Goal: Browse casually

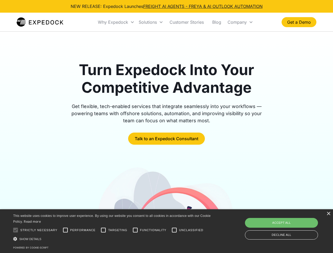
click at [116, 22] on div "Why Expedock" at bounding box center [113, 21] width 30 height 5
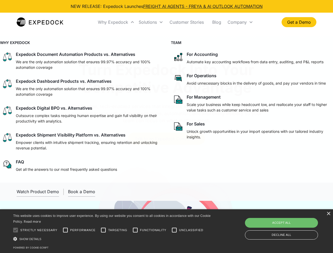
click at [151, 22] on div "Solutions" at bounding box center [148, 21] width 18 height 5
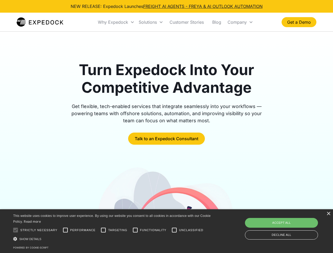
click at [240, 22] on div "Company" at bounding box center [236, 21] width 19 height 5
click at [16, 230] on div at bounding box center [15, 230] width 11 height 11
click at [65, 230] on input "Performance" at bounding box center [65, 230] width 11 height 11
checkbox input "true"
click at [103, 230] on input "Targeting" at bounding box center [103, 230] width 11 height 11
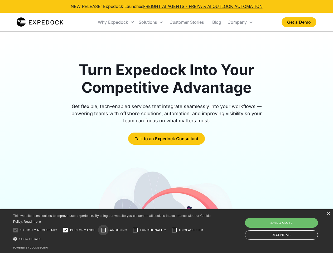
checkbox input "true"
click at [135, 230] on input "Functionality" at bounding box center [135, 230] width 11 height 11
checkbox input "true"
click at [174, 230] on input "Unclassified" at bounding box center [174, 230] width 11 height 11
checkbox input "true"
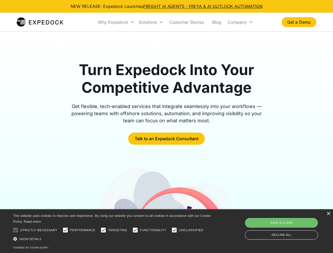
click at [113, 239] on div "Show details Hide details" at bounding box center [112, 239] width 199 height 6
